Goal: Information Seeking & Learning: Learn about a topic

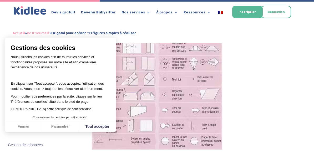
scroll to position [773, 0]
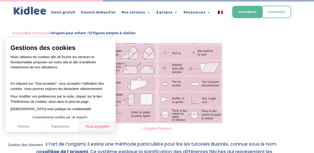
click at [101, 127] on button "Tout accepter" at bounding box center [97, 126] width 37 height 11
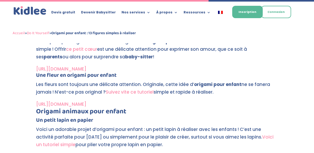
scroll to position [1535, 0]
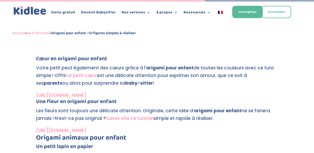
click at [148, 120] on link "Suivez vite ce tutoriel" at bounding box center [130, 118] width 48 height 6
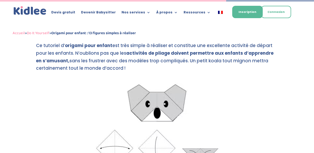
scroll to position [1681, 0]
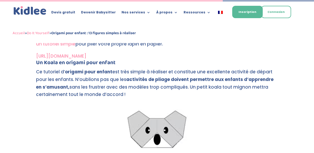
click at [86, 56] on link "[URL][DOMAIN_NAME]" at bounding box center [61, 56] width 50 height 6
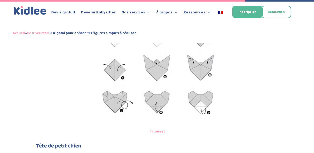
scroll to position [1880, 0]
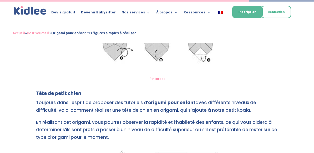
click at [160, 80] on link "Pinterest" at bounding box center [157, 78] width 16 height 5
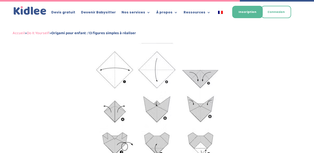
scroll to position [1733, 0]
